Goal: Task Accomplishment & Management: Manage account settings

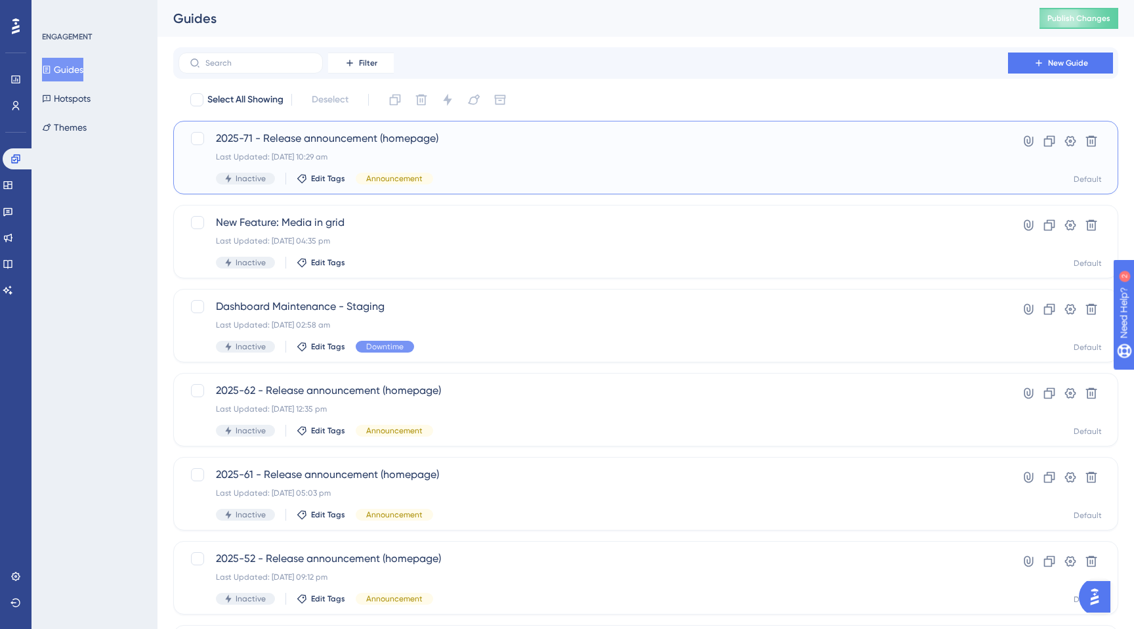
click at [516, 146] on span "2025-71 - Release announcement (homepage)" at bounding box center [593, 139] width 755 height 16
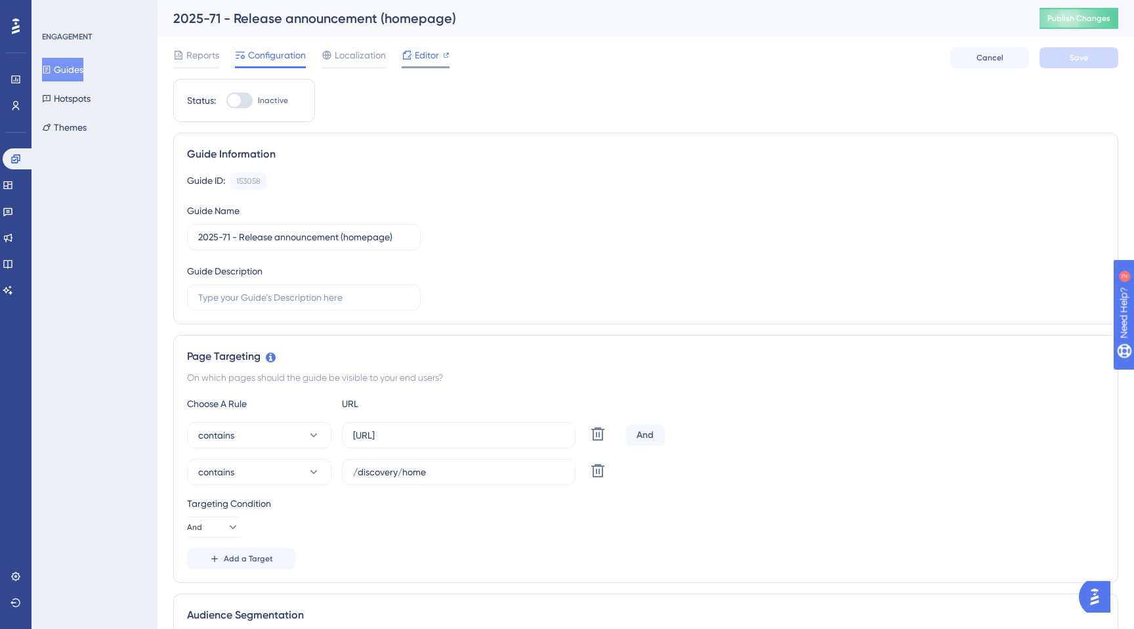
click at [432, 49] on span "Editor" at bounding box center [427, 55] width 24 height 16
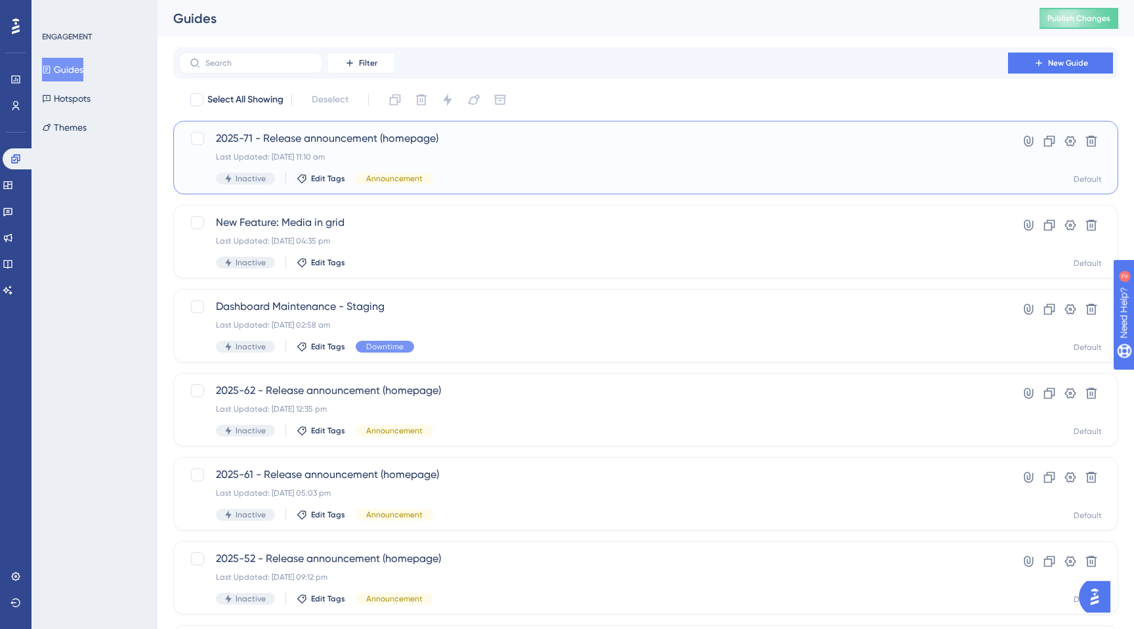
click at [570, 152] on div "Last Updated: 30 Sept 2025 11:10 am" at bounding box center [593, 157] width 755 height 10
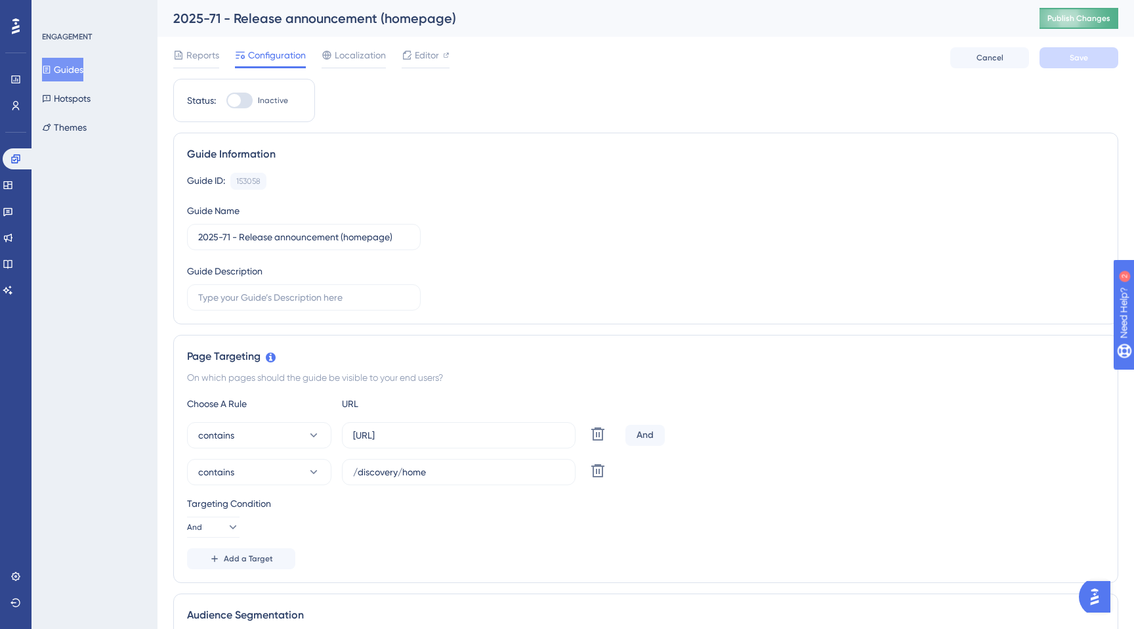
click at [1050, 14] on span "Publish Changes" at bounding box center [1078, 18] width 63 height 10
click at [416, 52] on span "Editor" at bounding box center [427, 55] width 24 height 16
